Goal: Task Accomplishment & Management: Manage account settings

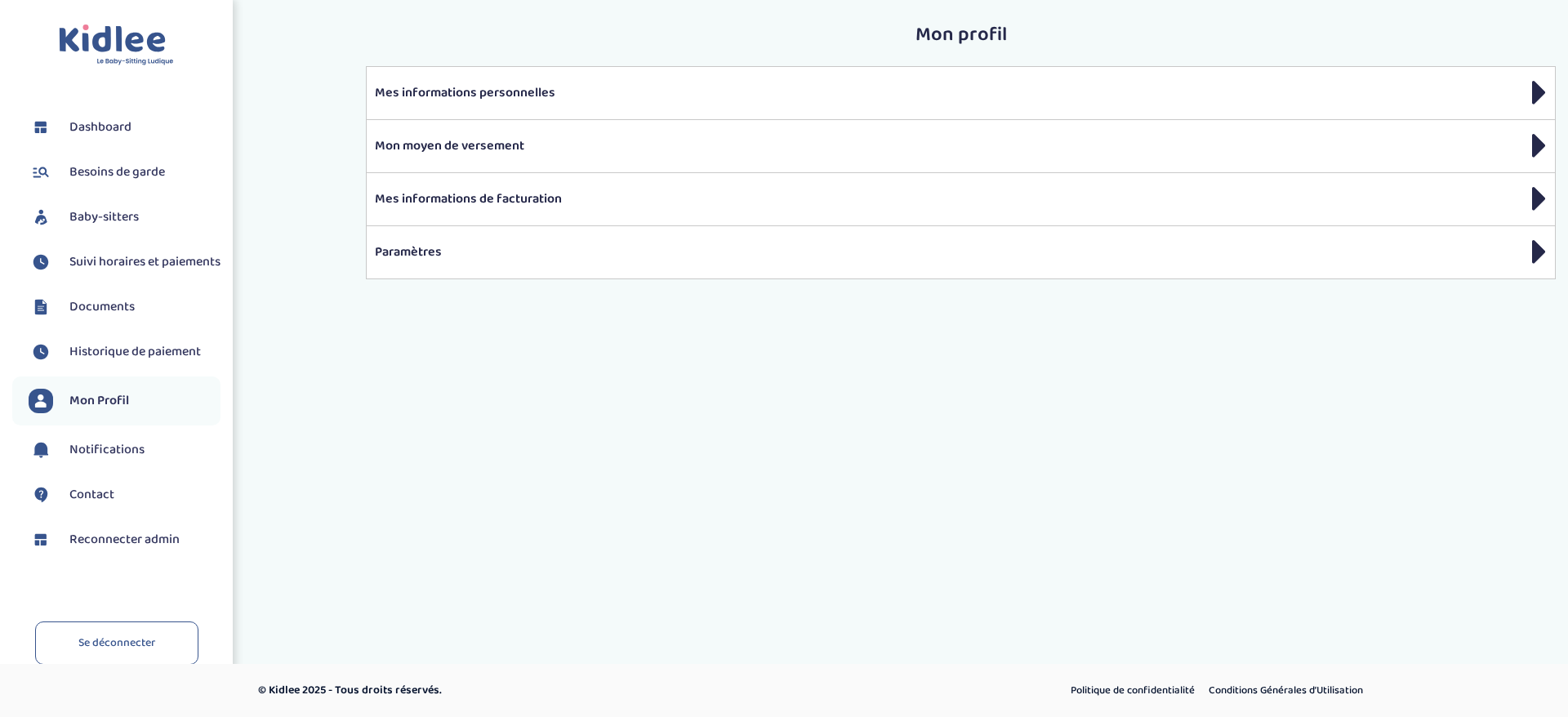
click at [121, 227] on span "Baby-sitters" at bounding box center [104, 218] width 70 height 20
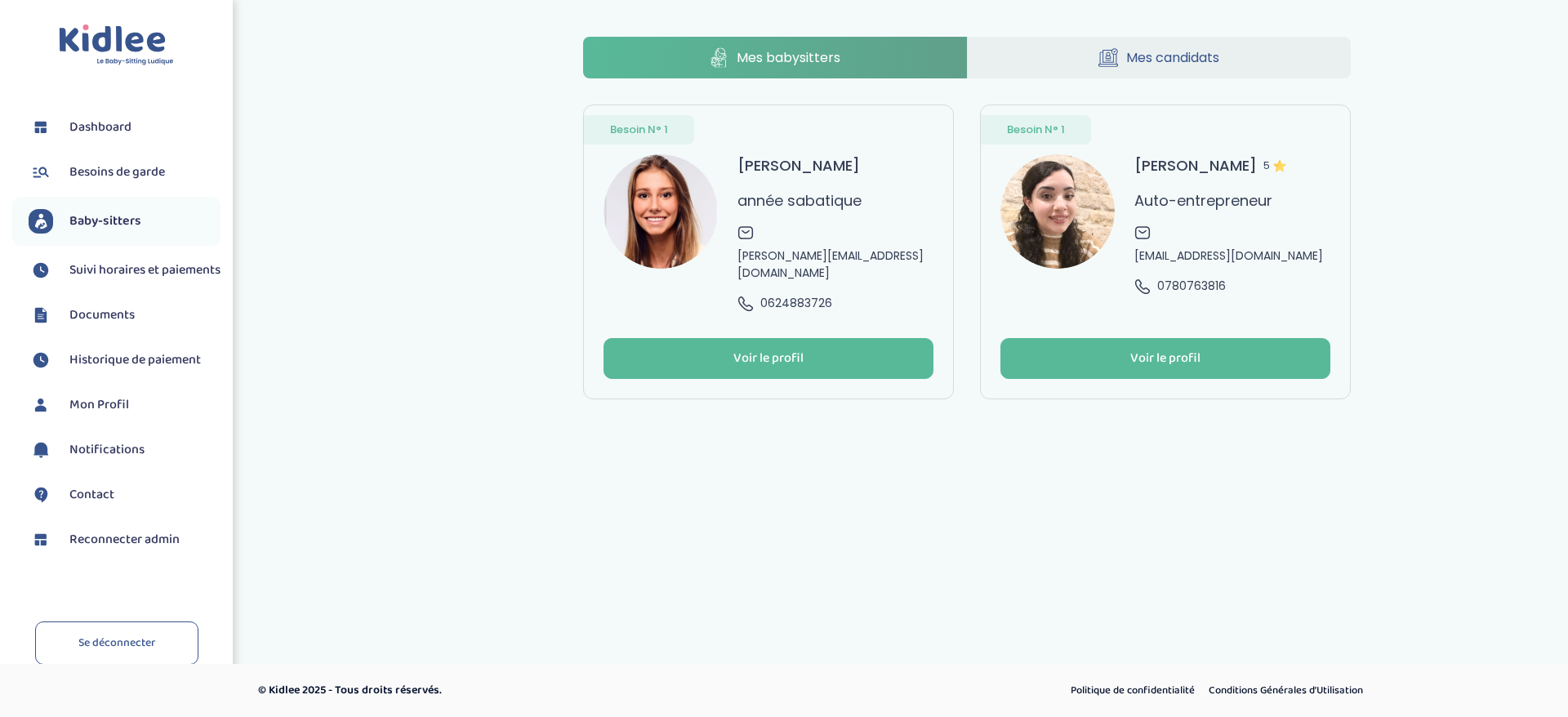
click at [803, 247] on span "pauline.mante@yahoo.fr" at bounding box center [836, 264] width 196 height 34
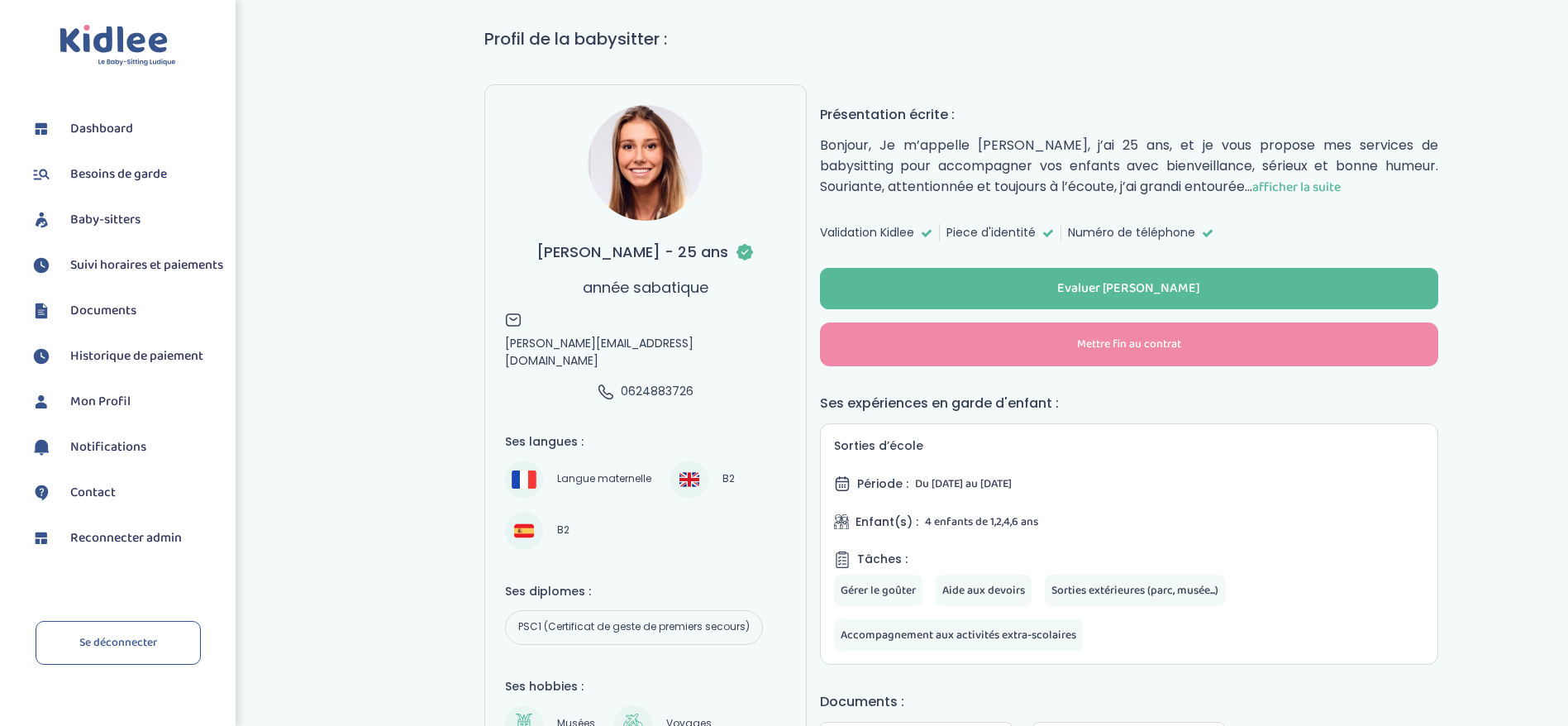
scroll to position [124, 0]
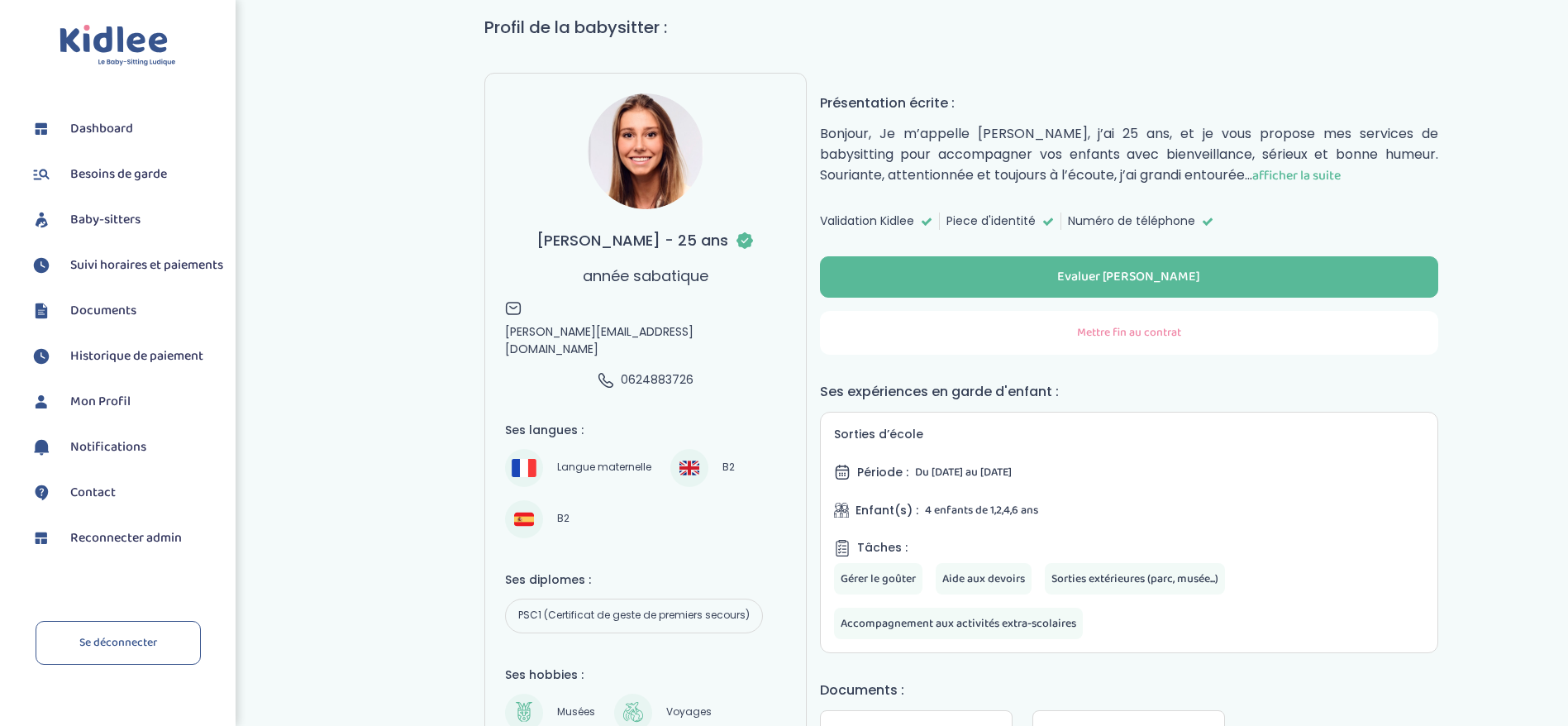
click at [1045, 333] on button "Mettre fin au contrat" at bounding box center [1128, 332] width 618 height 44
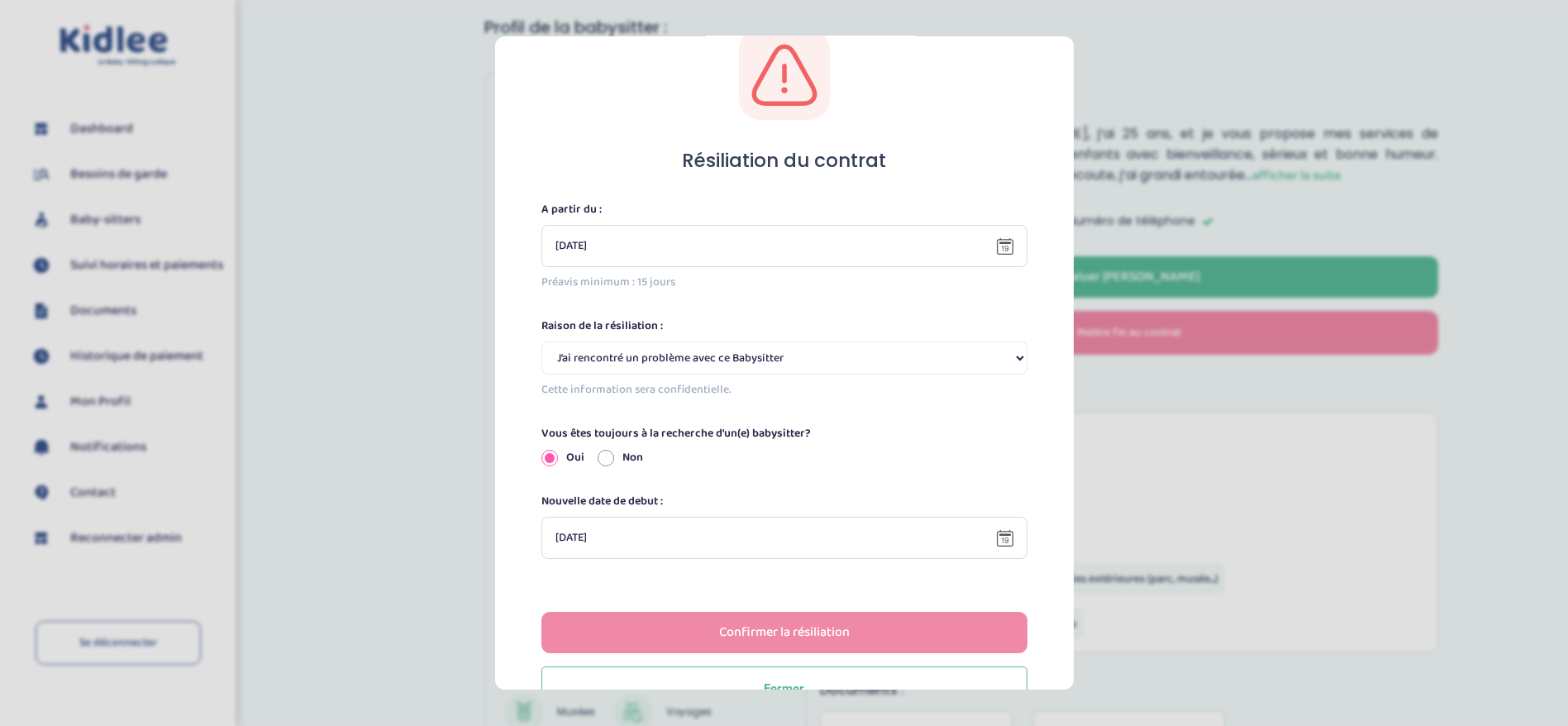
scroll to position [97, 0]
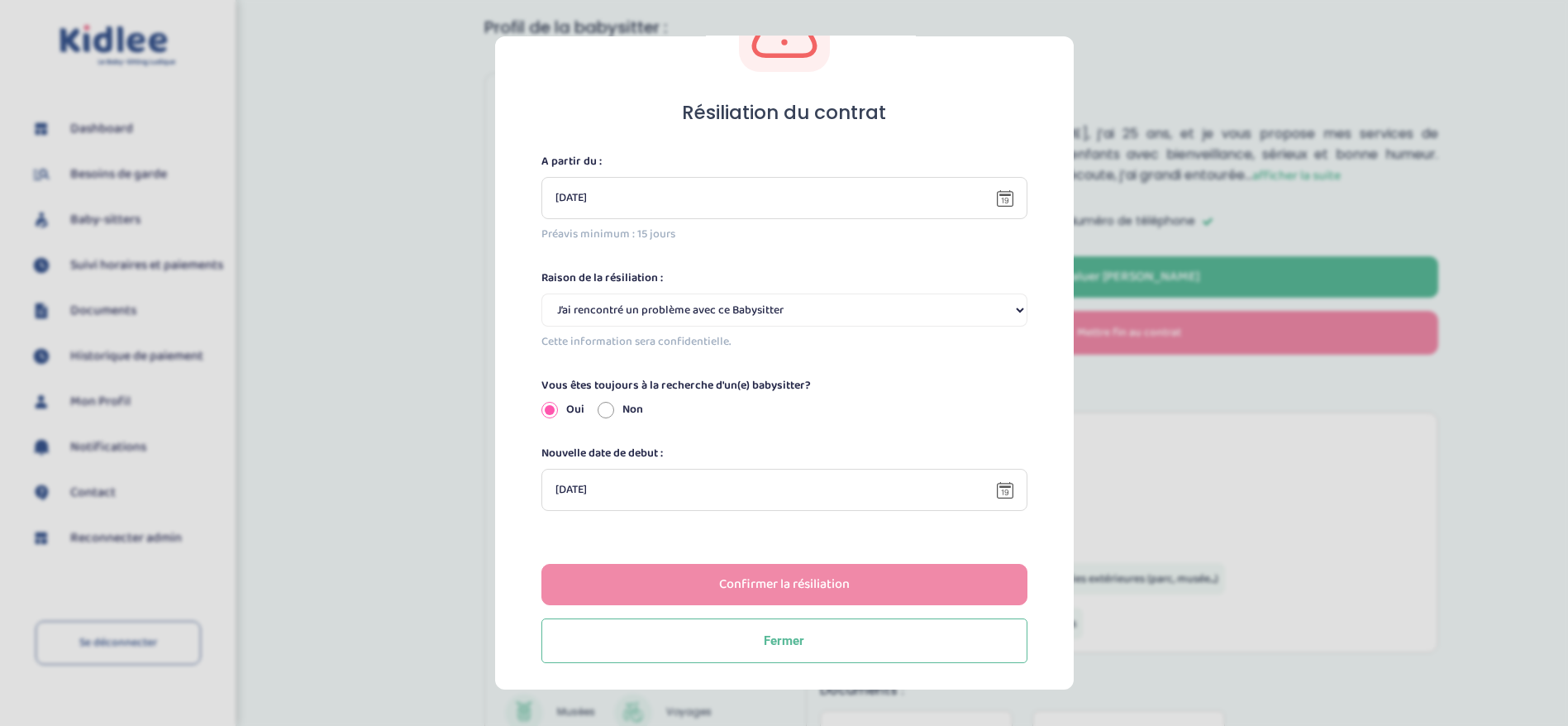
click at [815, 309] on select "Selectionne J’ai rencontré un problème avec ce Babysitter Ce Babysitter ne souh…" at bounding box center [784, 310] width 486 height 33
select select "Ce Babysitter ne souhaite plus garder mes enfants"
click at [542, 293] on select "Selectionne J’ai rencontré un problème avec ce Babysitter Ce Babysitter ne souh…" at bounding box center [784, 310] width 486 height 33
click at [597, 420] on div "Résiliation du contrat A partir du : 31-08-2025 Préavis minimum : 15 jours Rais…" at bounding box center [784, 322] width 525 height 683
click at [598, 416] on input "Non" at bounding box center [606, 409] width 16 height 16
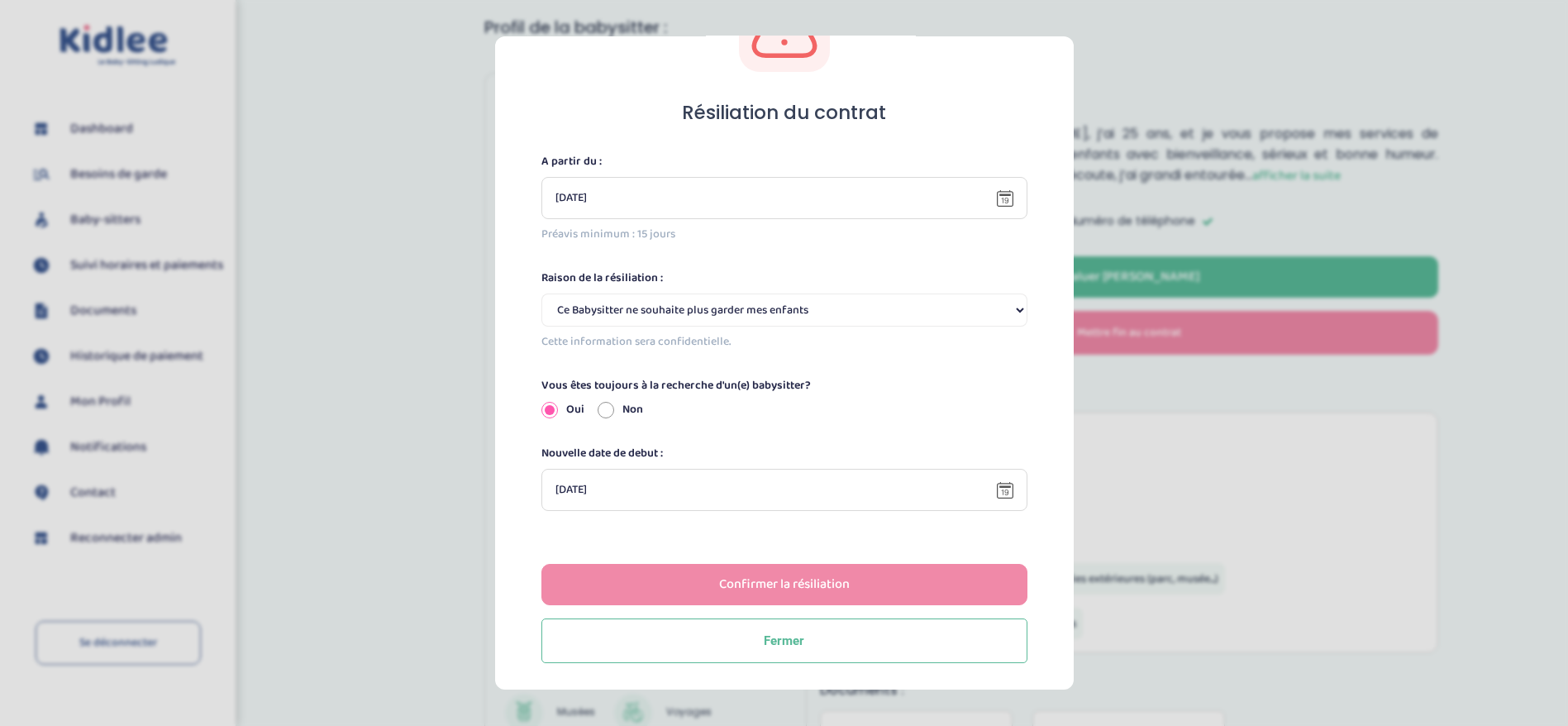
radio input "true"
radio input "false"
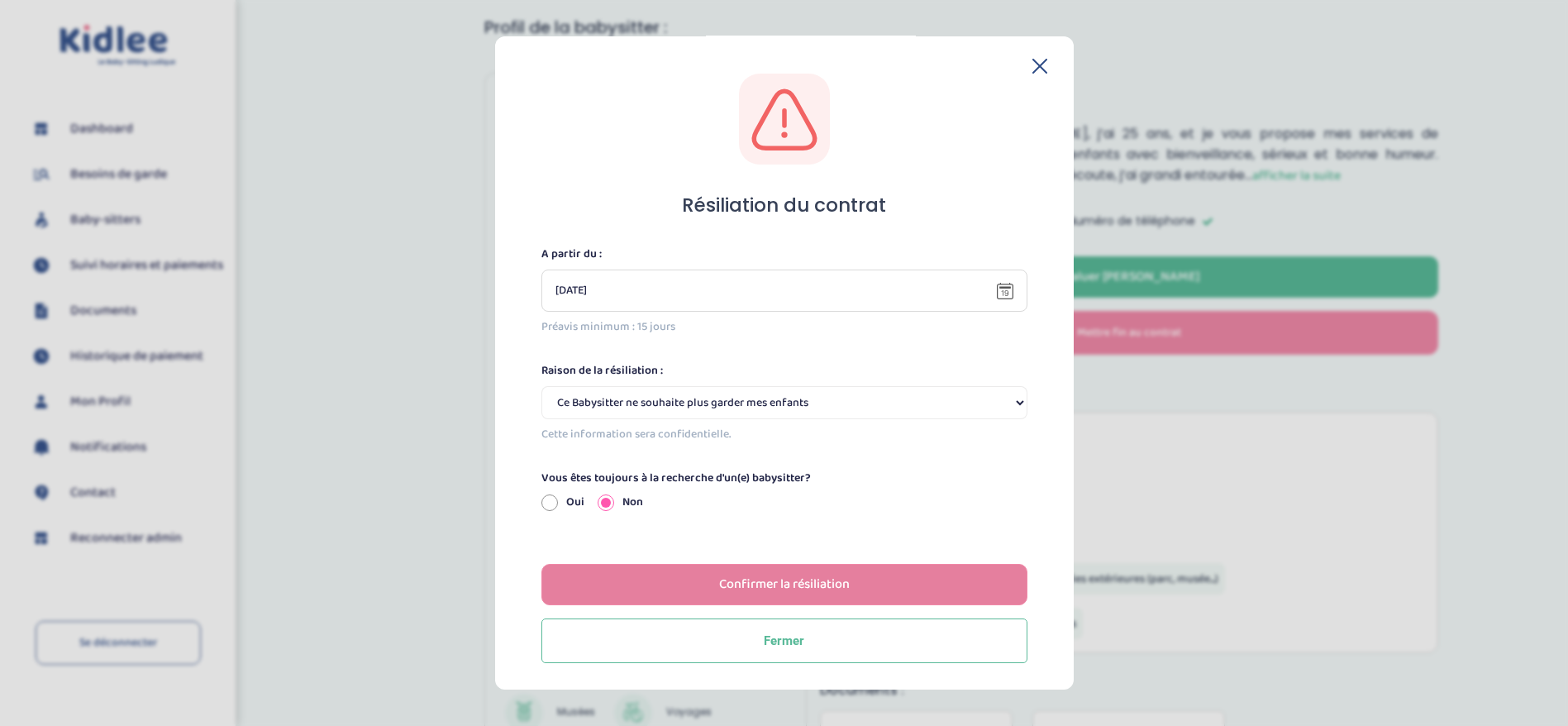
click at [652, 586] on button "Confirmer la résiliation" at bounding box center [784, 585] width 486 height 42
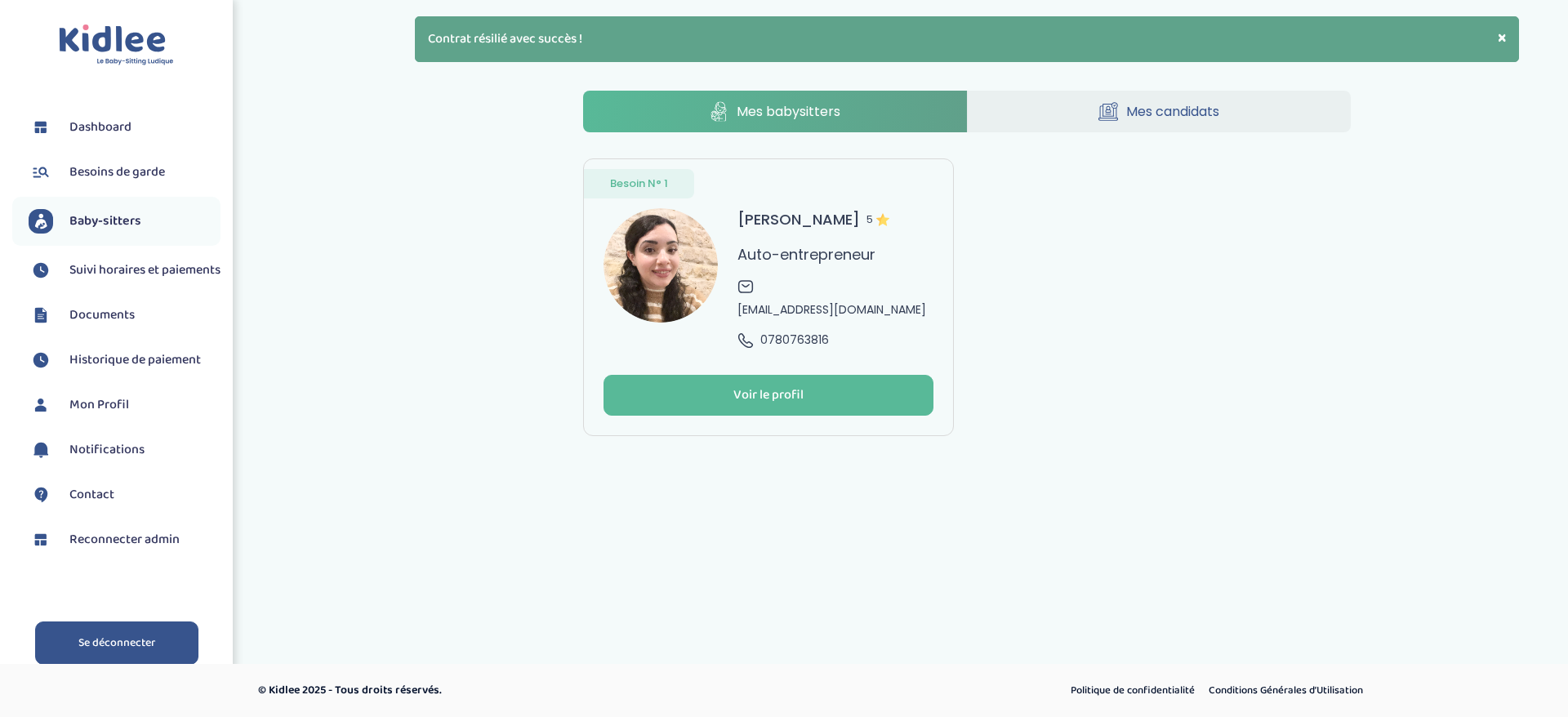
click at [142, 644] on link "Se déconnecter" at bounding box center [116, 643] width 163 height 44
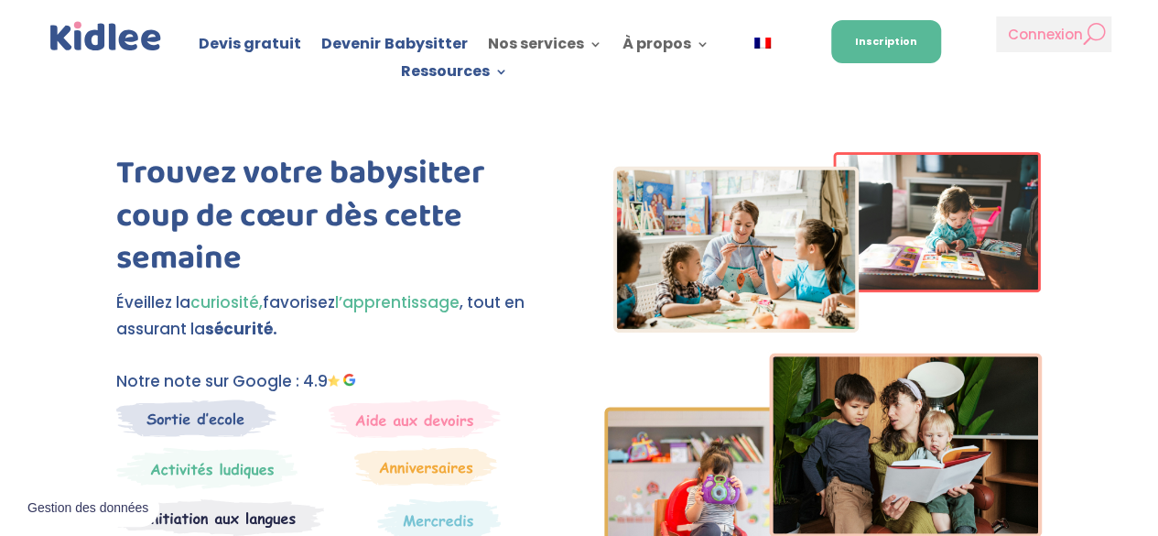
click at [1000, 47] on link "Connexion" at bounding box center [1054, 34] width 116 height 36
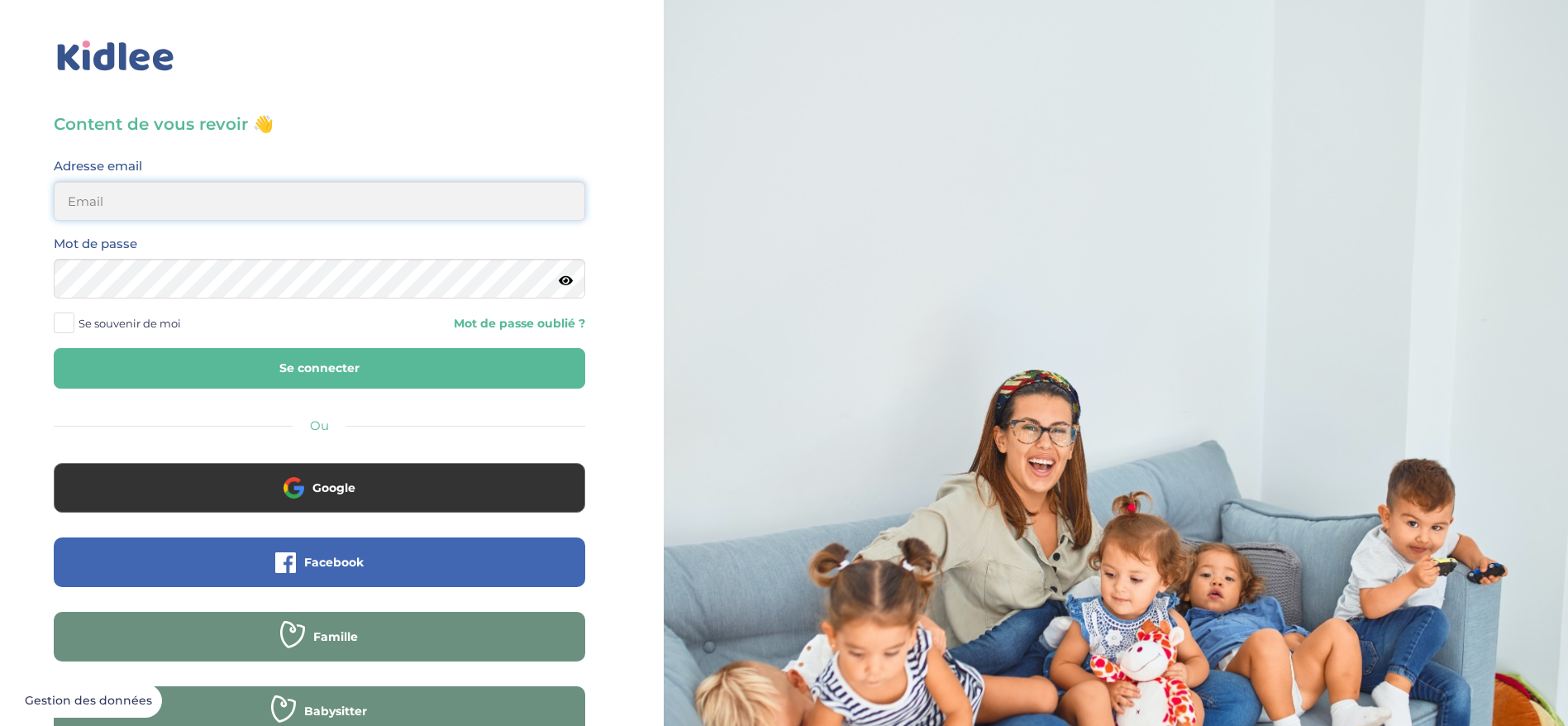
type input "[EMAIL_ADDRESS][DOMAIN_NAME]"
click at [445, 383] on button "Se connecter" at bounding box center [320, 368] width 532 height 41
